Goal: Information Seeking & Learning: Learn about a topic

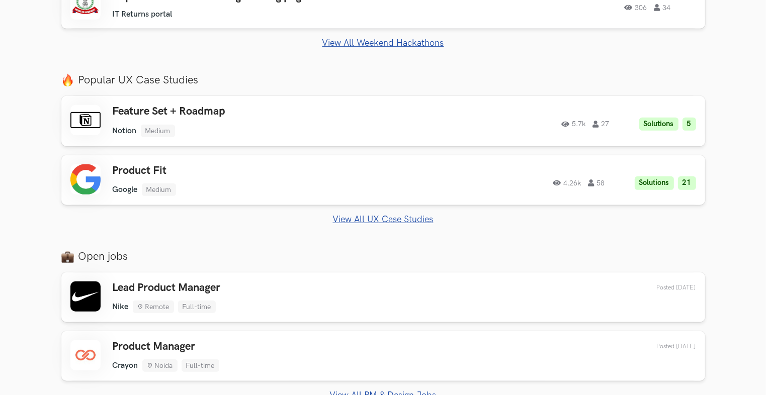
scroll to position [654, 0]
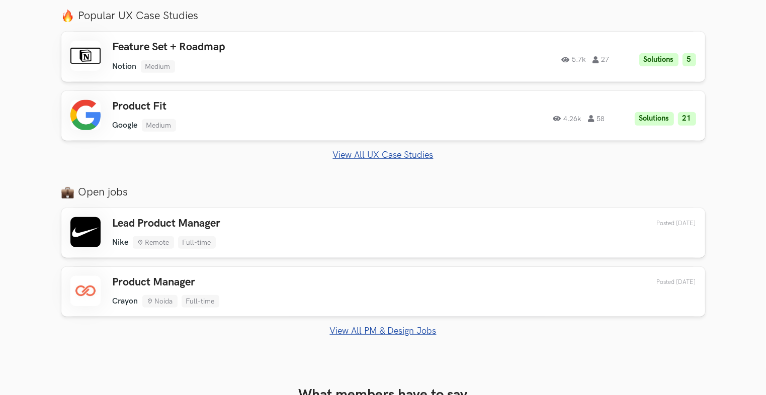
click at [358, 327] on link "View All PM & Design Jobs" at bounding box center [383, 331] width 644 height 11
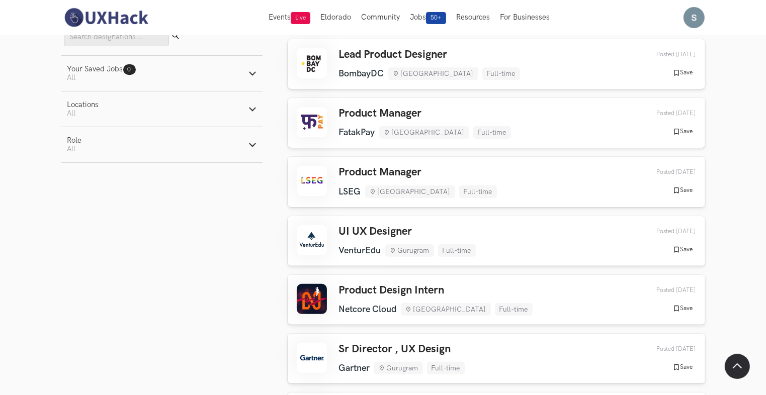
scroll to position [251, 0]
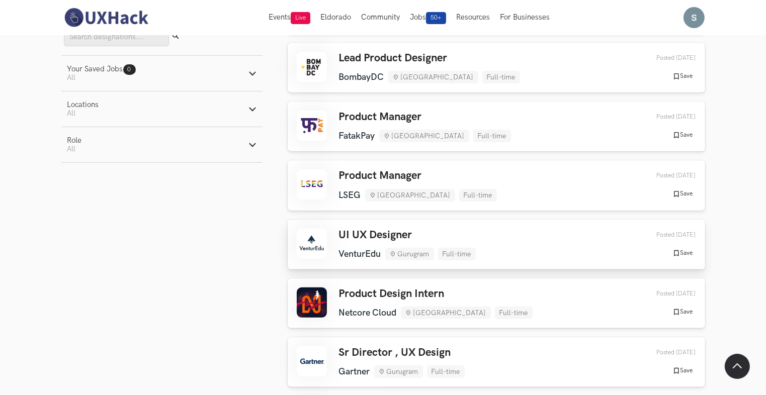
click at [357, 233] on h3 "UI UX Designer" at bounding box center [407, 235] width 137 height 13
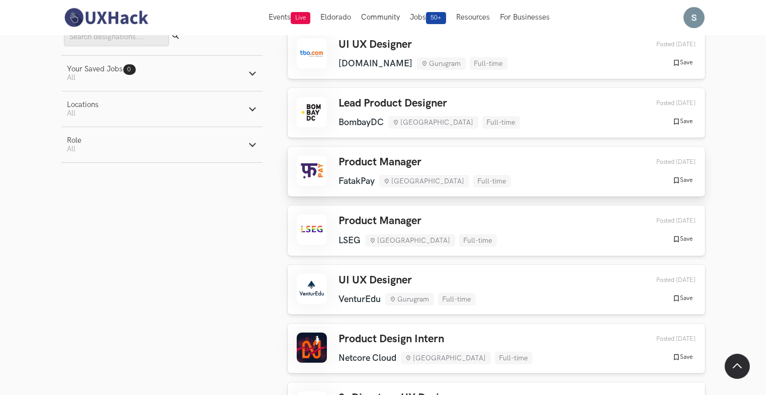
scroll to position [151, 0]
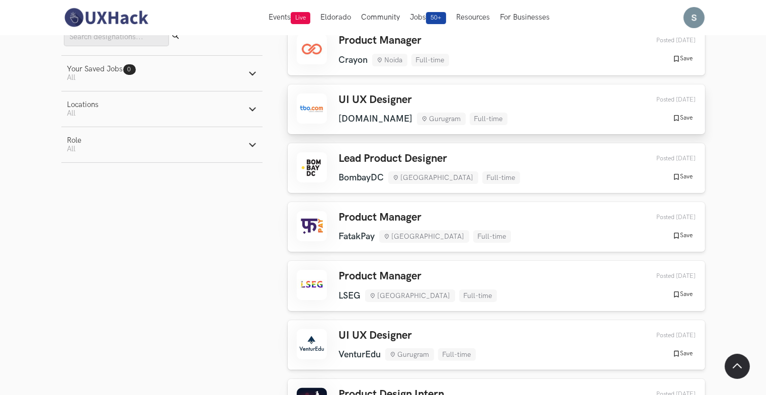
click at [366, 99] on h3 "UI UX Designer" at bounding box center [423, 100] width 168 height 13
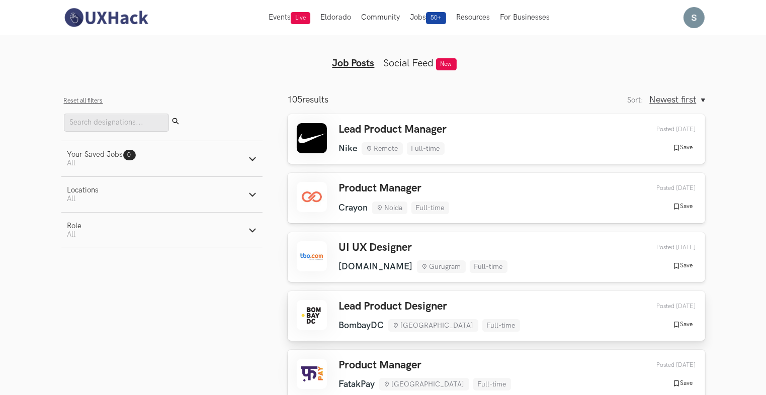
scroll to position [0, 0]
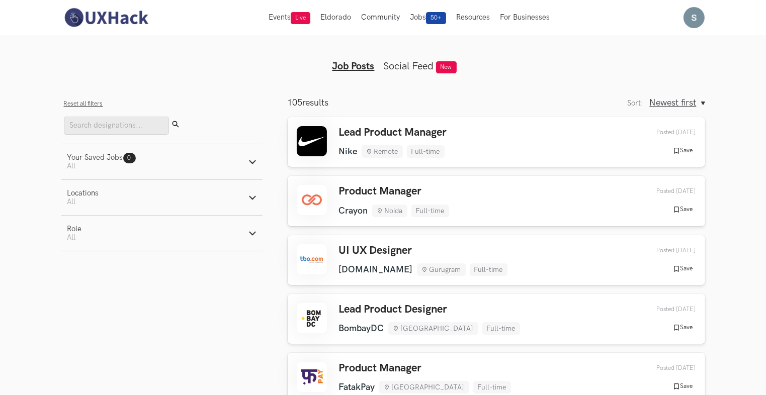
click at [117, 19] on img at bounding box center [106, 17] width 90 height 21
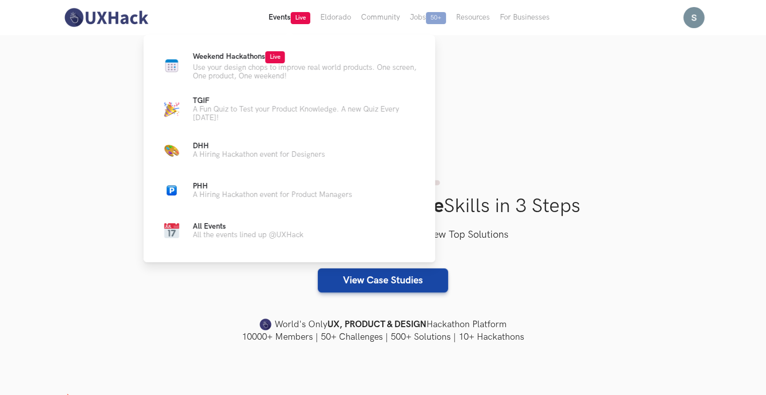
click at [285, 20] on button "Events Live" at bounding box center [290, 17] width 52 height 35
